Goal: Information Seeking & Learning: Learn about a topic

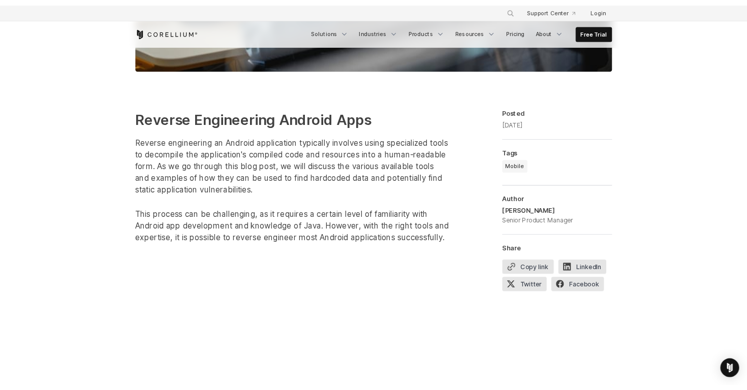
scroll to position [516, 0]
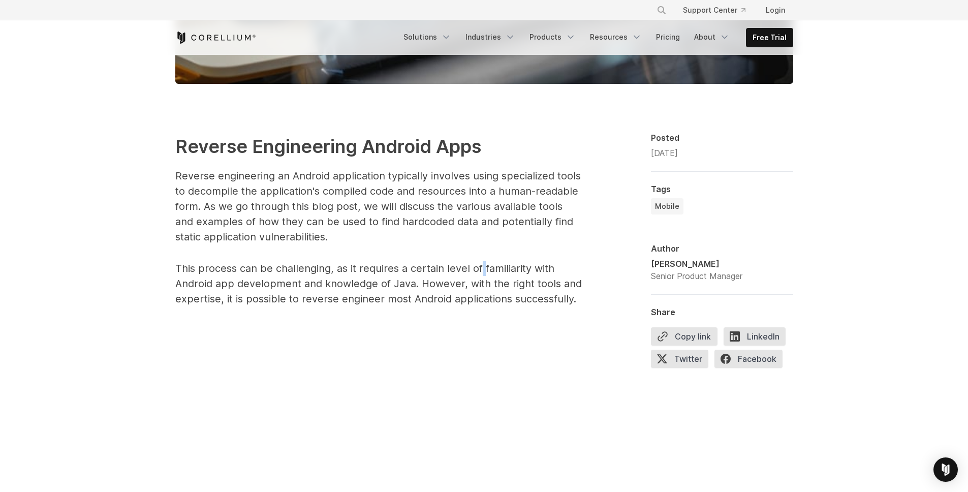
drag, startPoint x: 480, startPoint y: 268, endPoint x: 414, endPoint y: 268, distance: 65.6
click at [416, 268] on p "This process can be challenging, as it requires a certain level of familiarity …" at bounding box center [378, 284] width 407 height 46
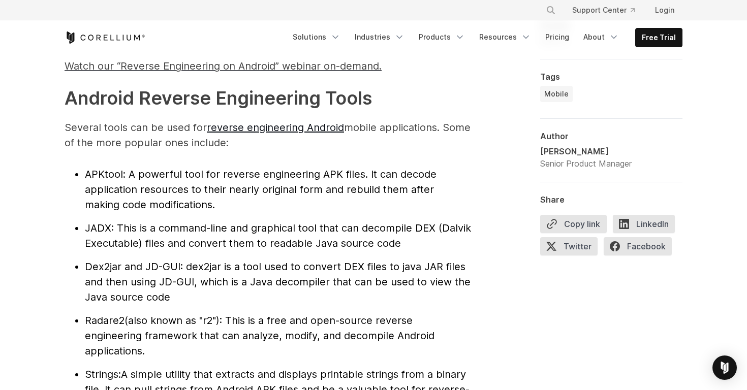
scroll to position [1038, 0]
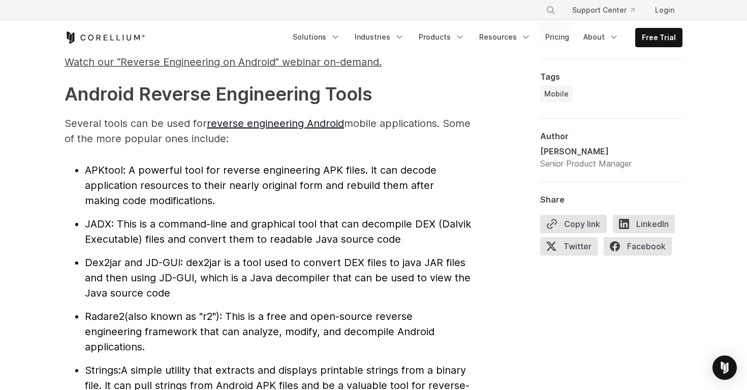
click at [177, 202] on span ": A powerful tool for reverse engineering APK files. It can decode application …" at bounding box center [261, 185] width 352 height 43
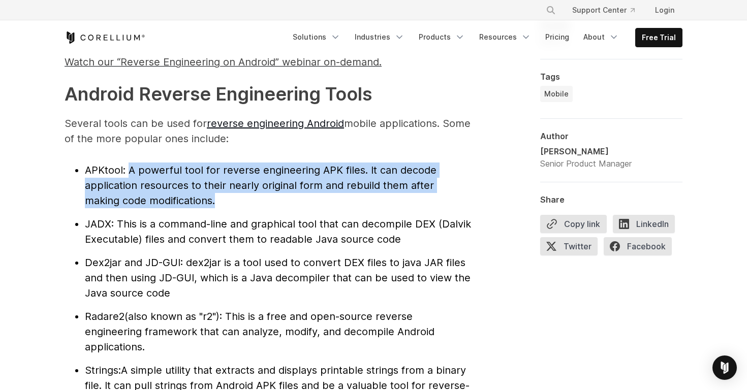
drag, startPoint x: 183, startPoint y: 202, endPoint x: 129, endPoint y: 167, distance: 64.0
click at [129, 167] on li "APKtool : A powerful tool for reverse engineering APK files. It can decode appl…" at bounding box center [278, 186] width 386 height 46
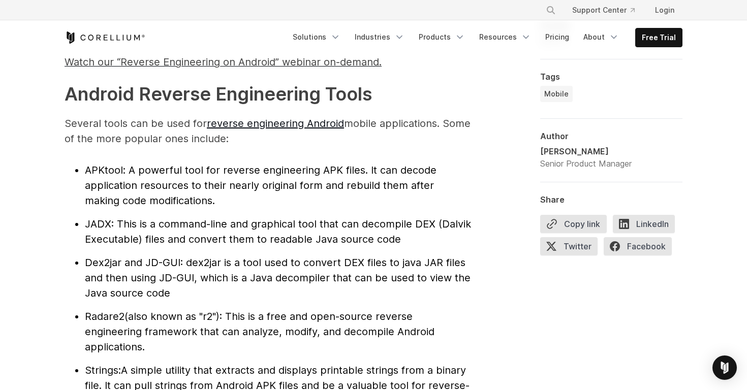
click at [182, 211] on ul "APKtool : A powerful tool for reverse engineering APK files. It can decode appl…" at bounding box center [268, 286] width 407 height 246
click at [183, 211] on ul "APKtool : A powerful tool for reverse engineering APK files. It can decode appl…" at bounding box center [268, 286] width 407 height 246
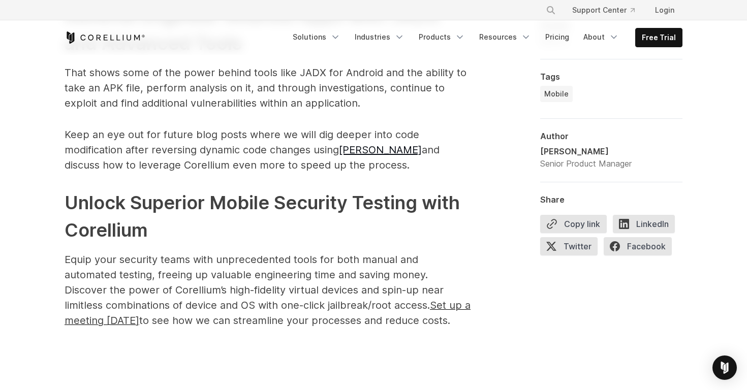
scroll to position [5093, 0]
